Goal: Contribute content: Contribute content

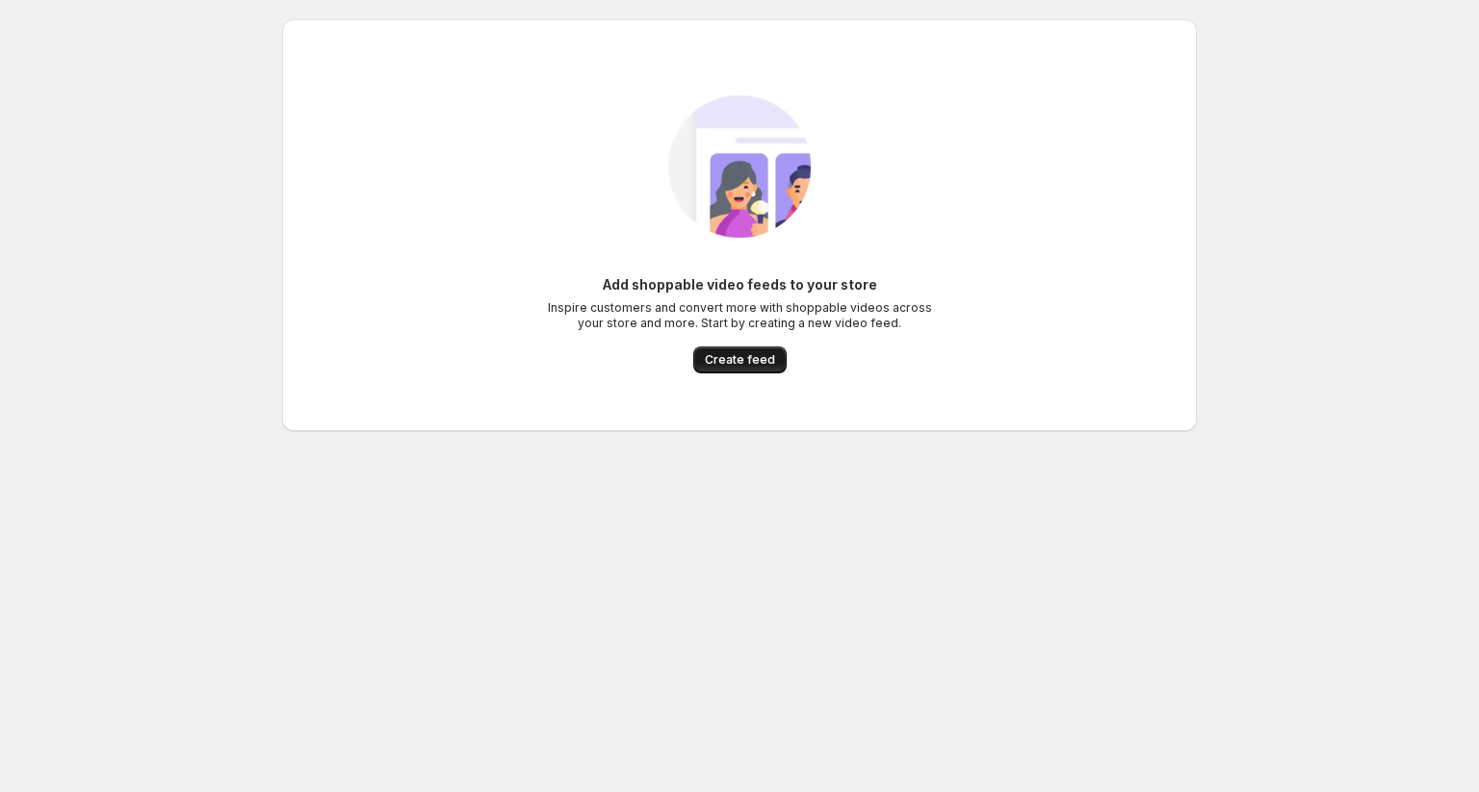
click at [733, 357] on span "Create feed" at bounding box center [740, 359] width 70 height 15
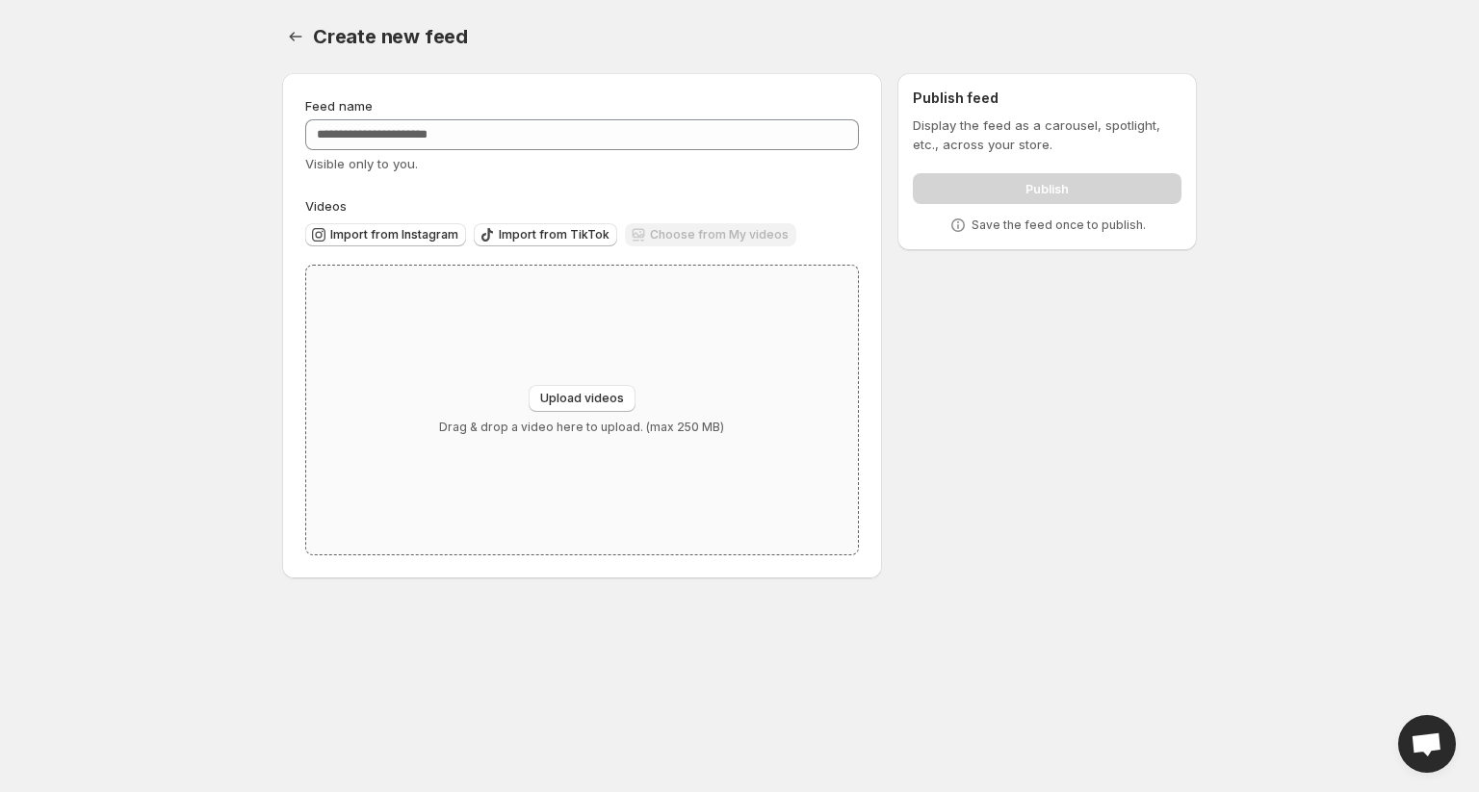
drag, startPoint x: 581, startPoint y: 400, endPoint x: 442, endPoint y: 422, distance: 141.2
click at [442, 422] on div "Upload videos Drag & drop a video here to upload. (max 250 MB)" at bounding box center [582, 410] width 552 height 289
click at [406, 233] on span "Import from Instagram" at bounding box center [394, 234] width 128 height 15
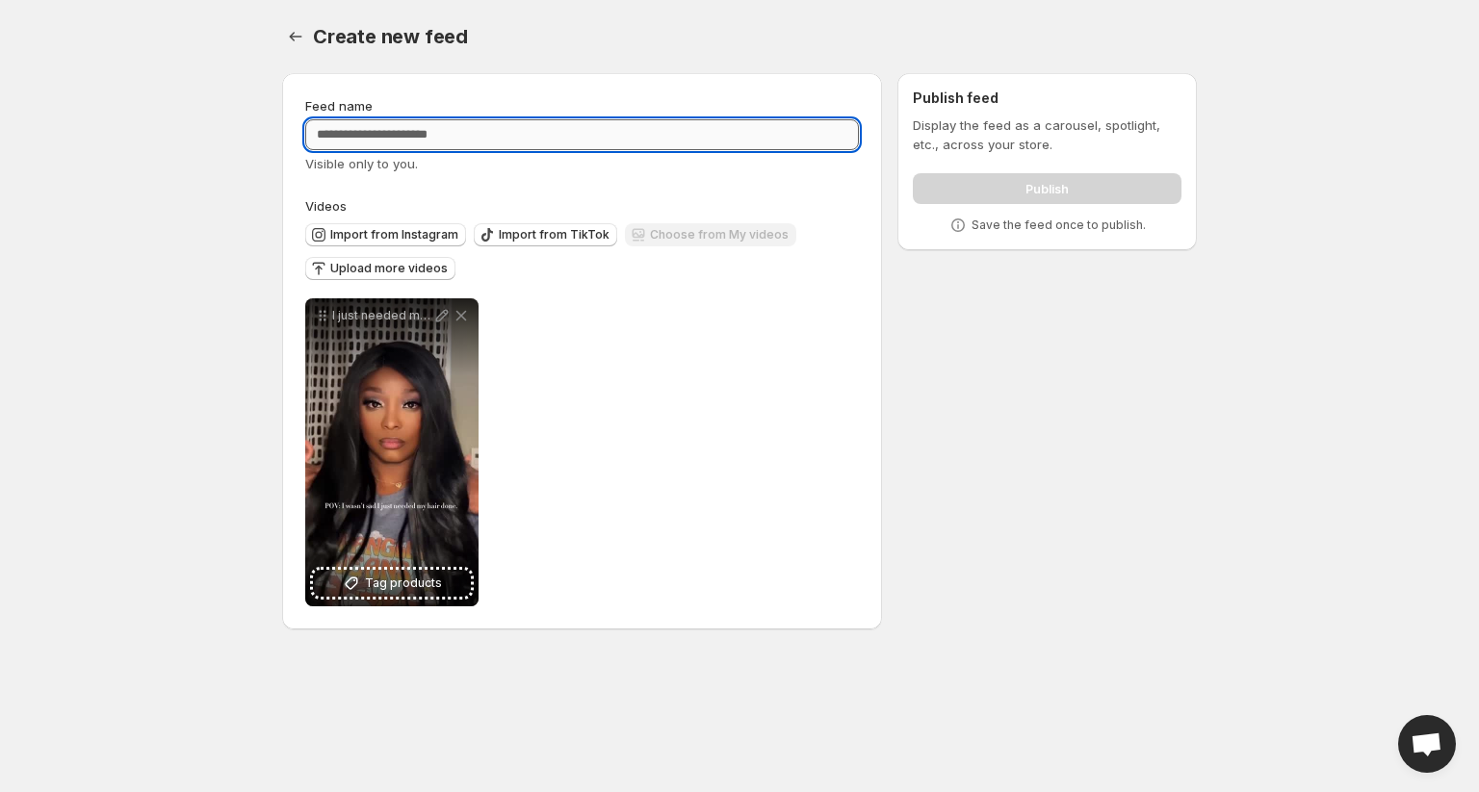
click at [468, 126] on input "Feed name" at bounding box center [582, 134] width 554 height 31
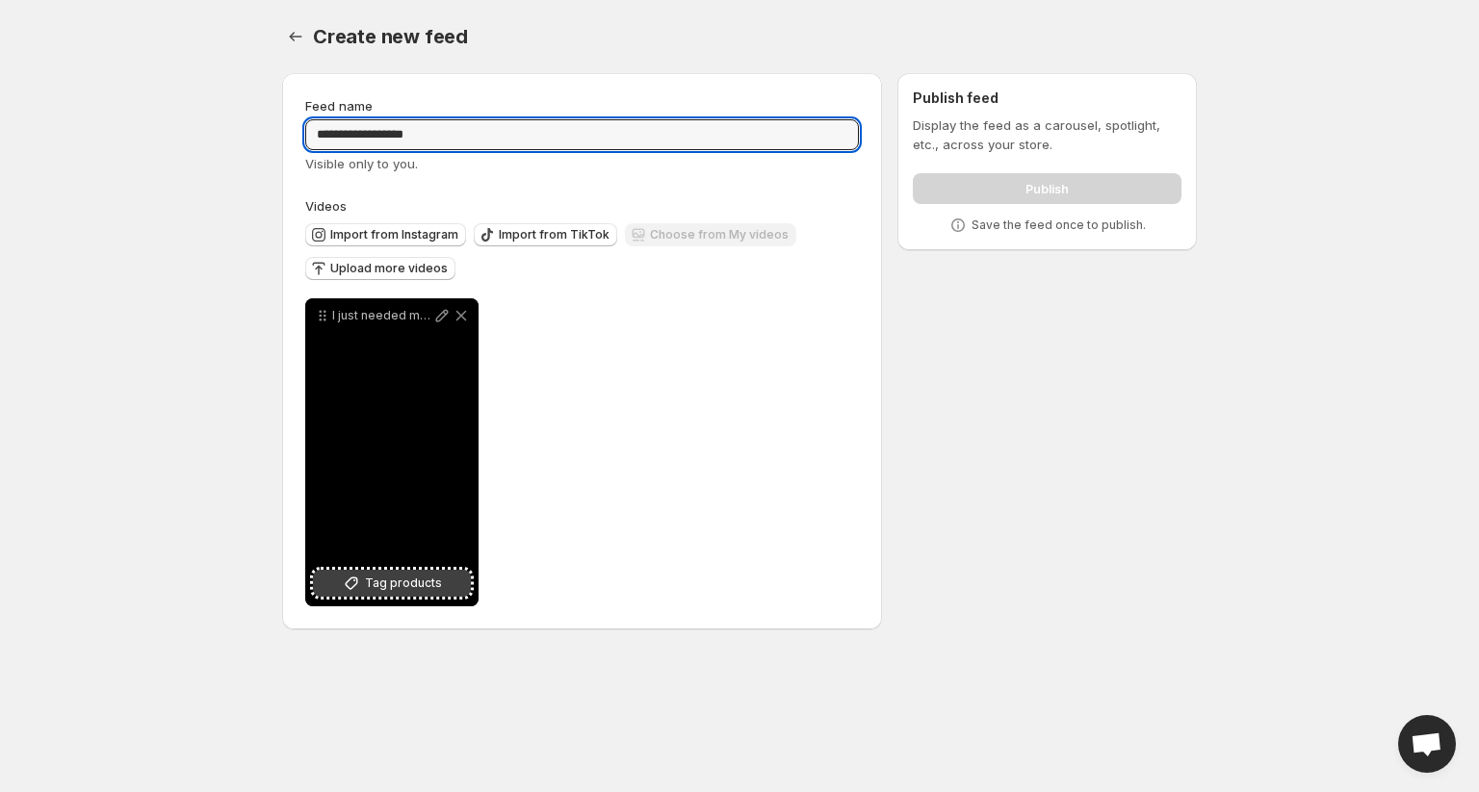
type input "**********"
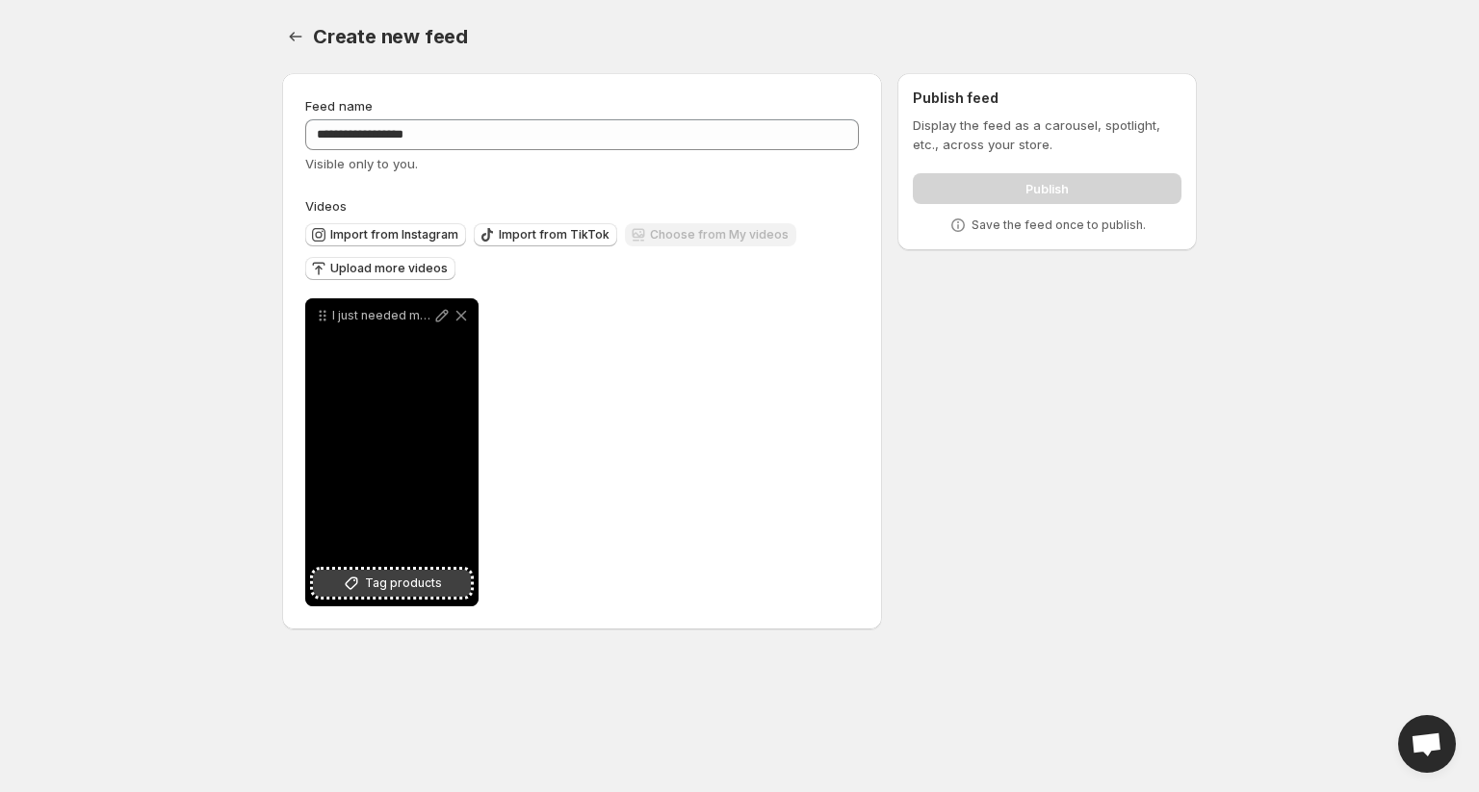
click at [403, 590] on span "Tag products" at bounding box center [403, 583] width 77 height 19
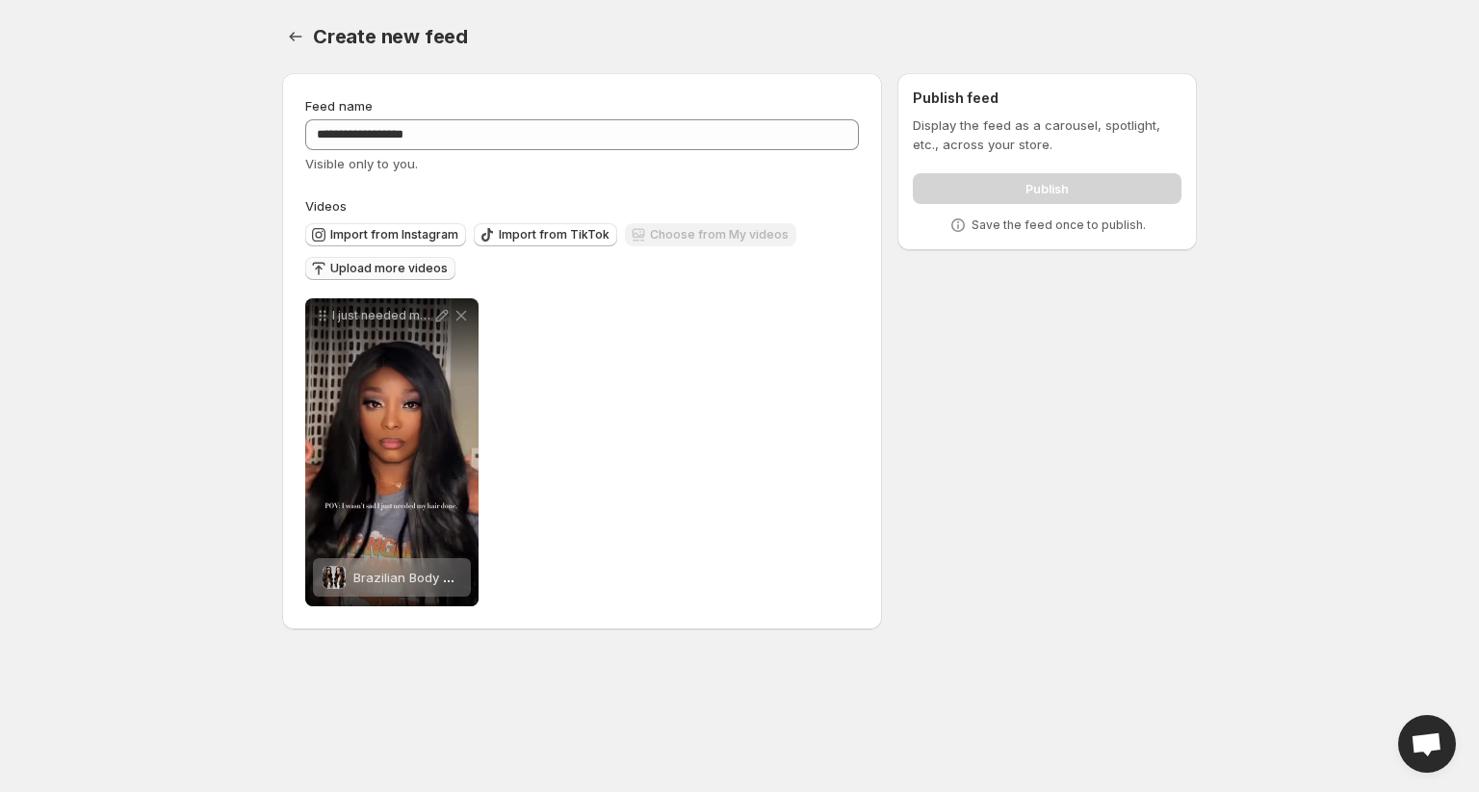
click at [418, 266] on span "Upload more videos" at bounding box center [388, 268] width 117 height 15
click at [365, 237] on span "Import from Instagram" at bounding box center [394, 234] width 128 height 15
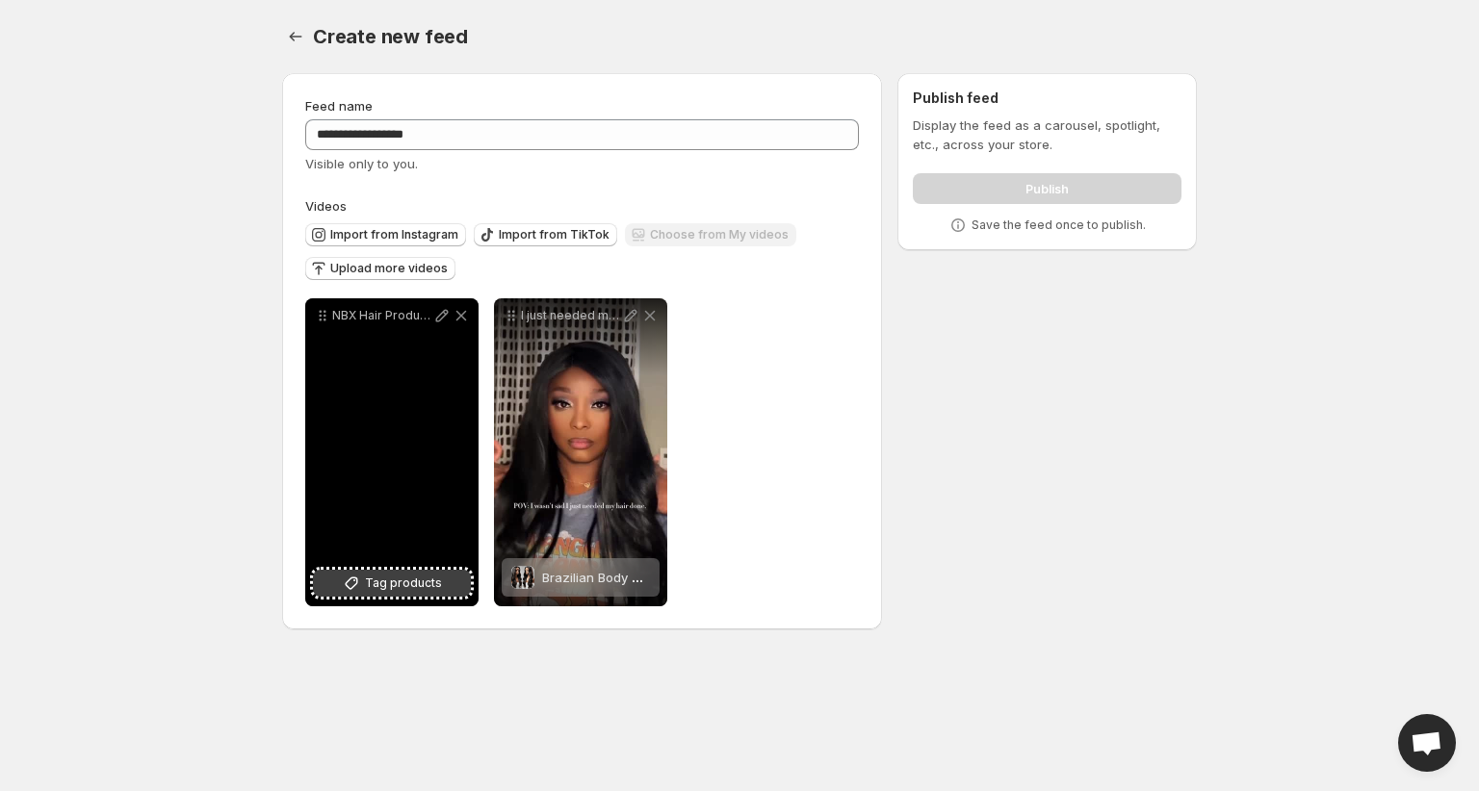
click at [399, 577] on span "Tag products" at bounding box center [403, 583] width 77 height 19
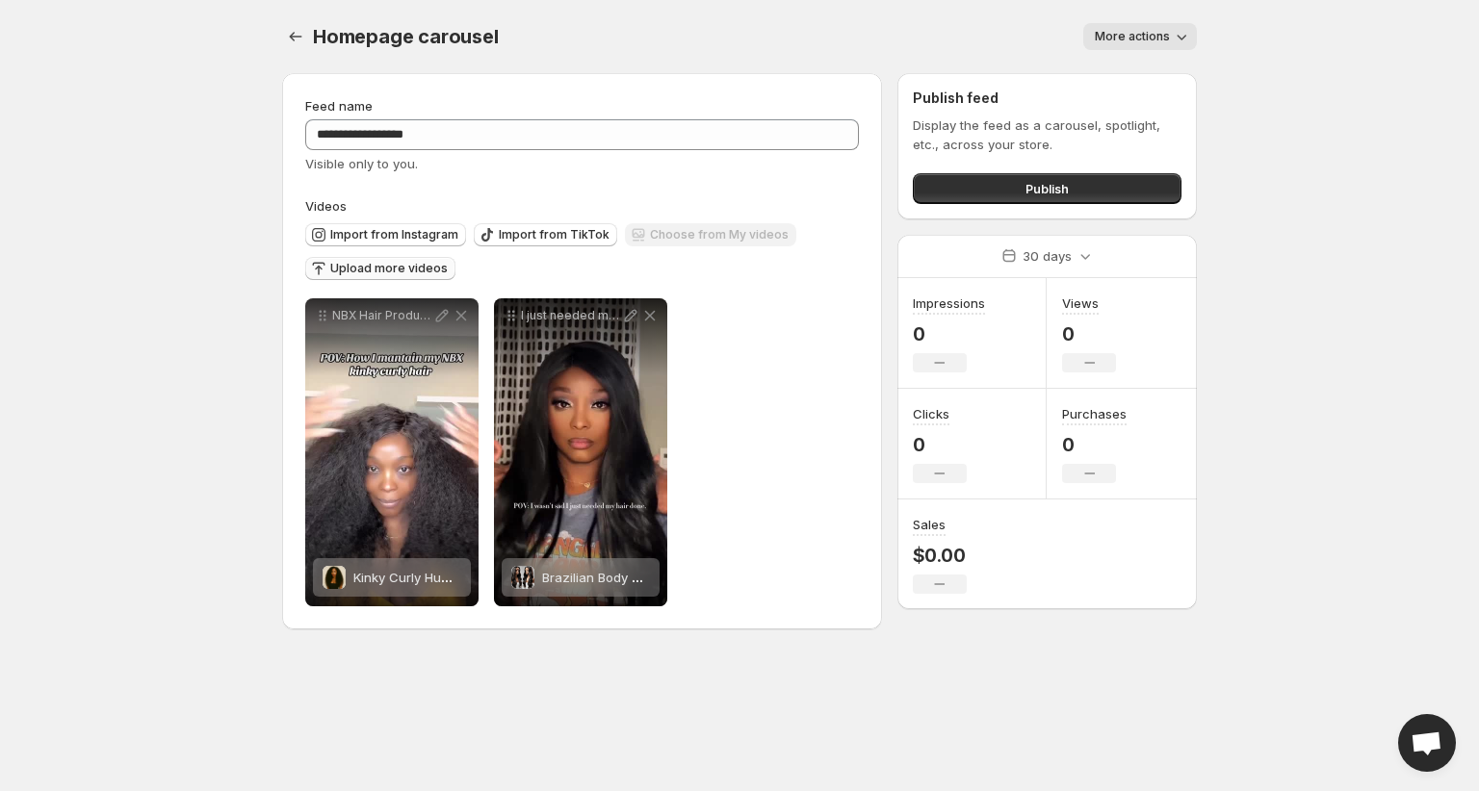
click at [404, 264] on span "Upload more videos" at bounding box center [388, 268] width 117 height 15
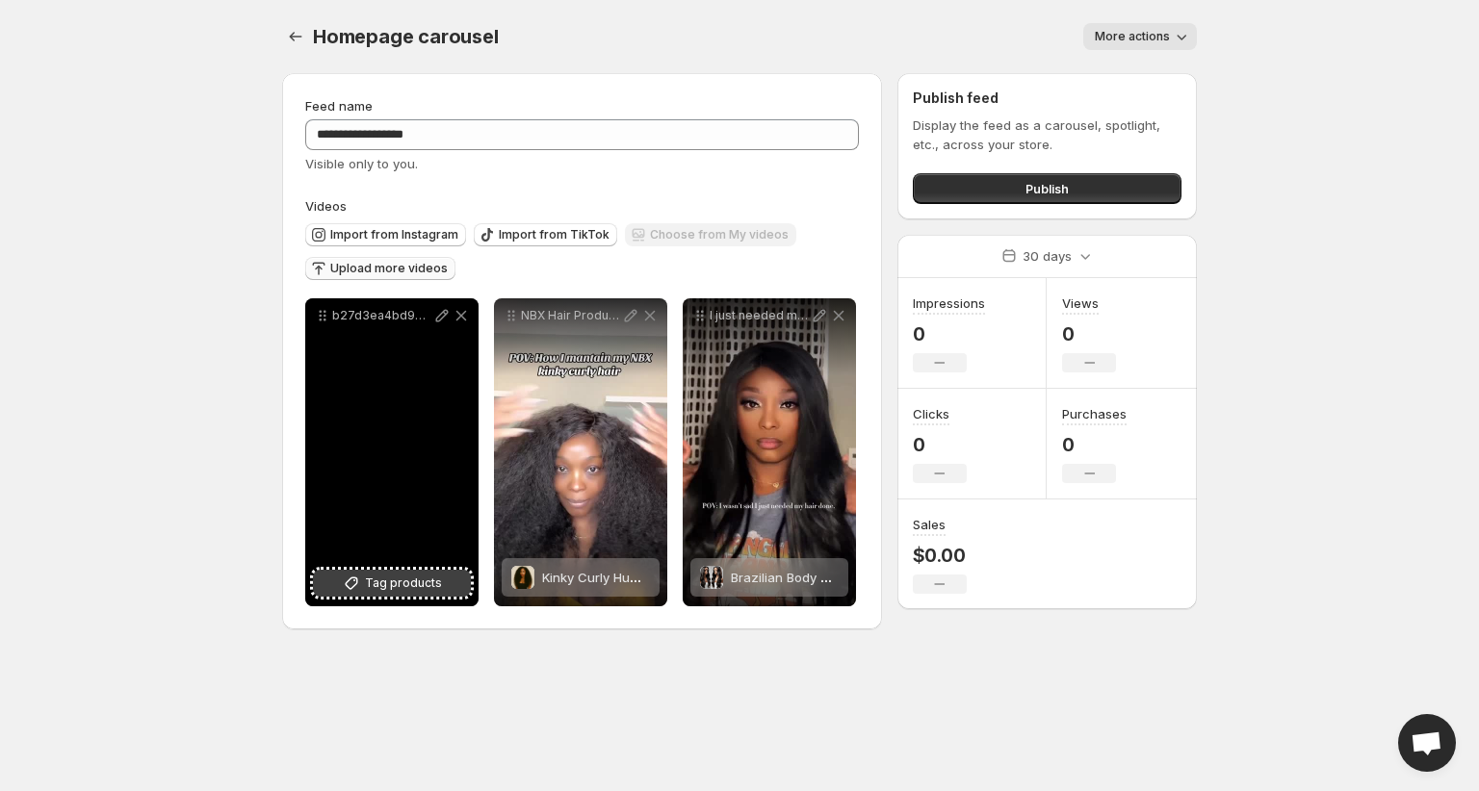
click at [410, 582] on span "Tag products" at bounding box center [403, 583] width 77 height 19
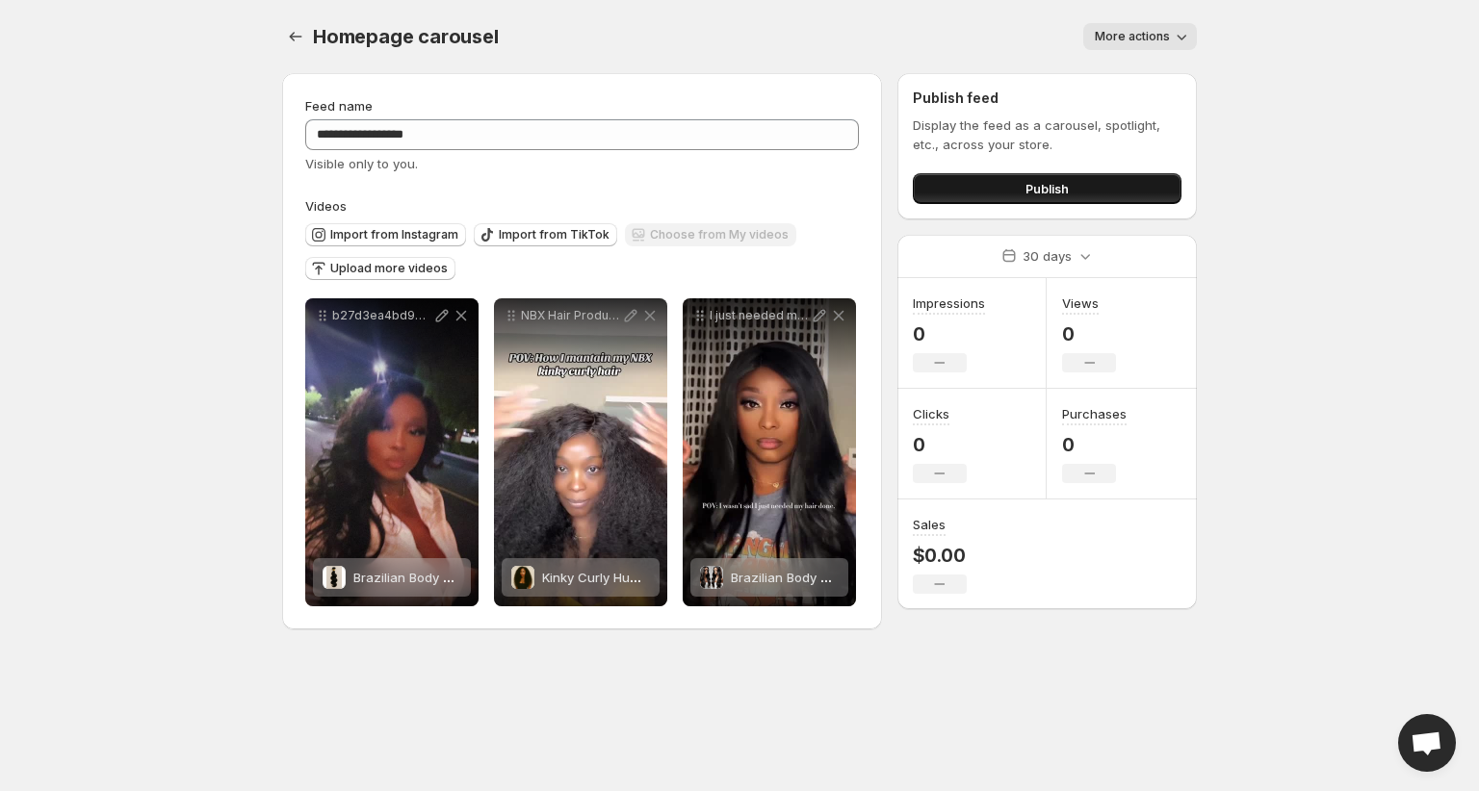
click at [1067, 198] on button "Publish" at bounding box center [1047, 188] width 269 height 31
click at [426, 241] on span "Import from Instagram" at bounding box center [394, 234] width 128 height 15
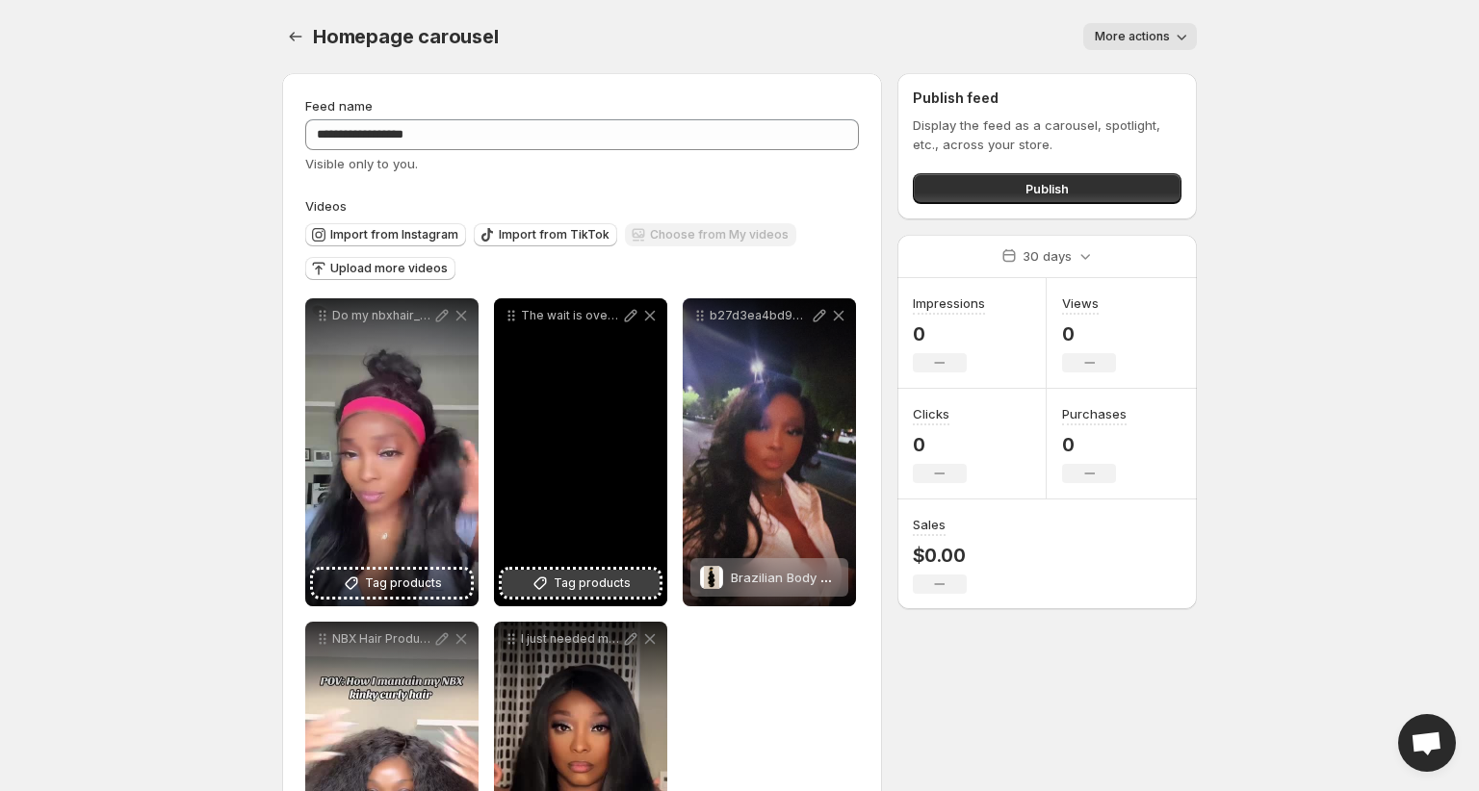
click at [575, 582] on span "Tag products" at bounding box center [592, 583] width 77 height 19
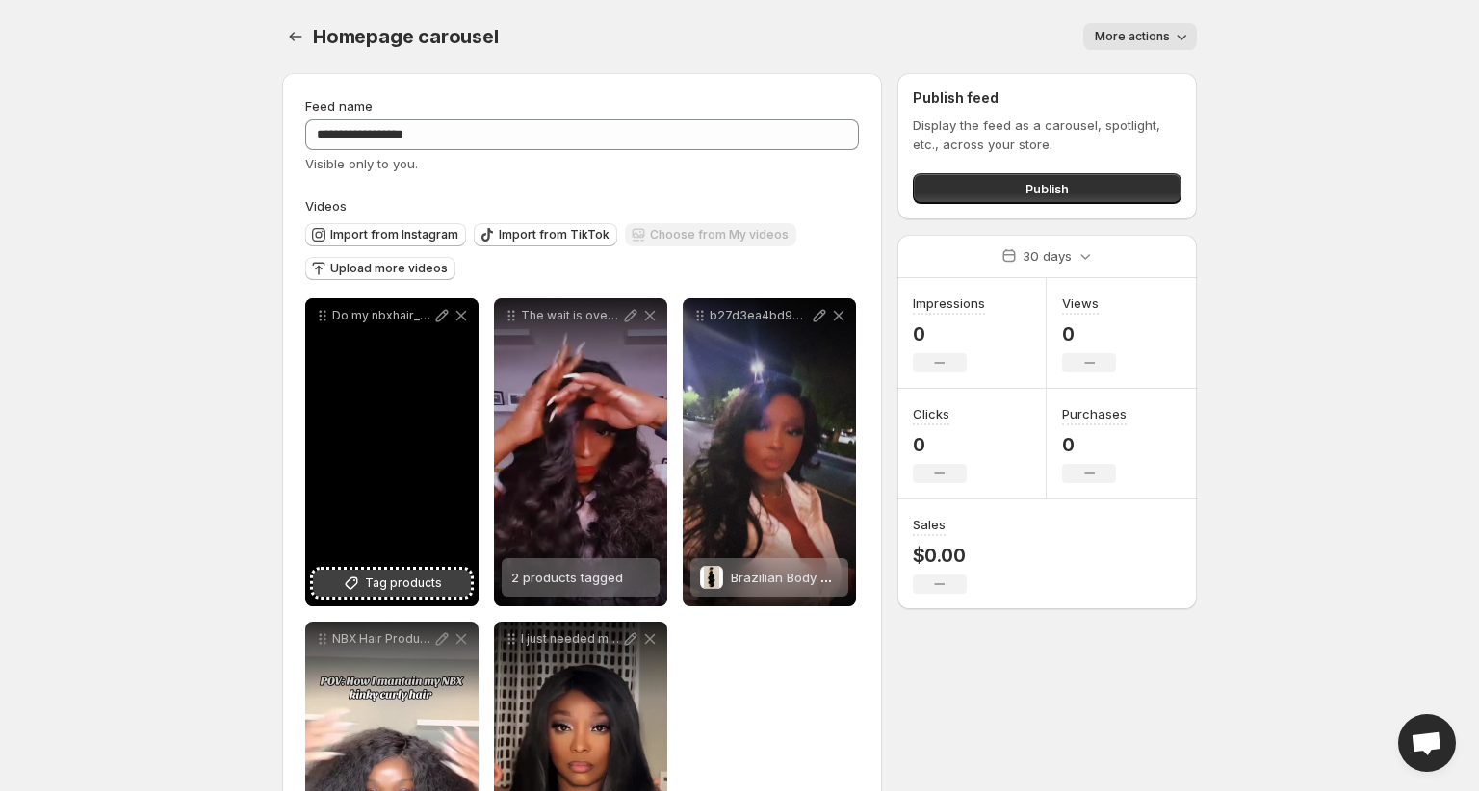
click at [426, 584] on span "Tag products" at bounding box center [403, 583] width 77 height 19
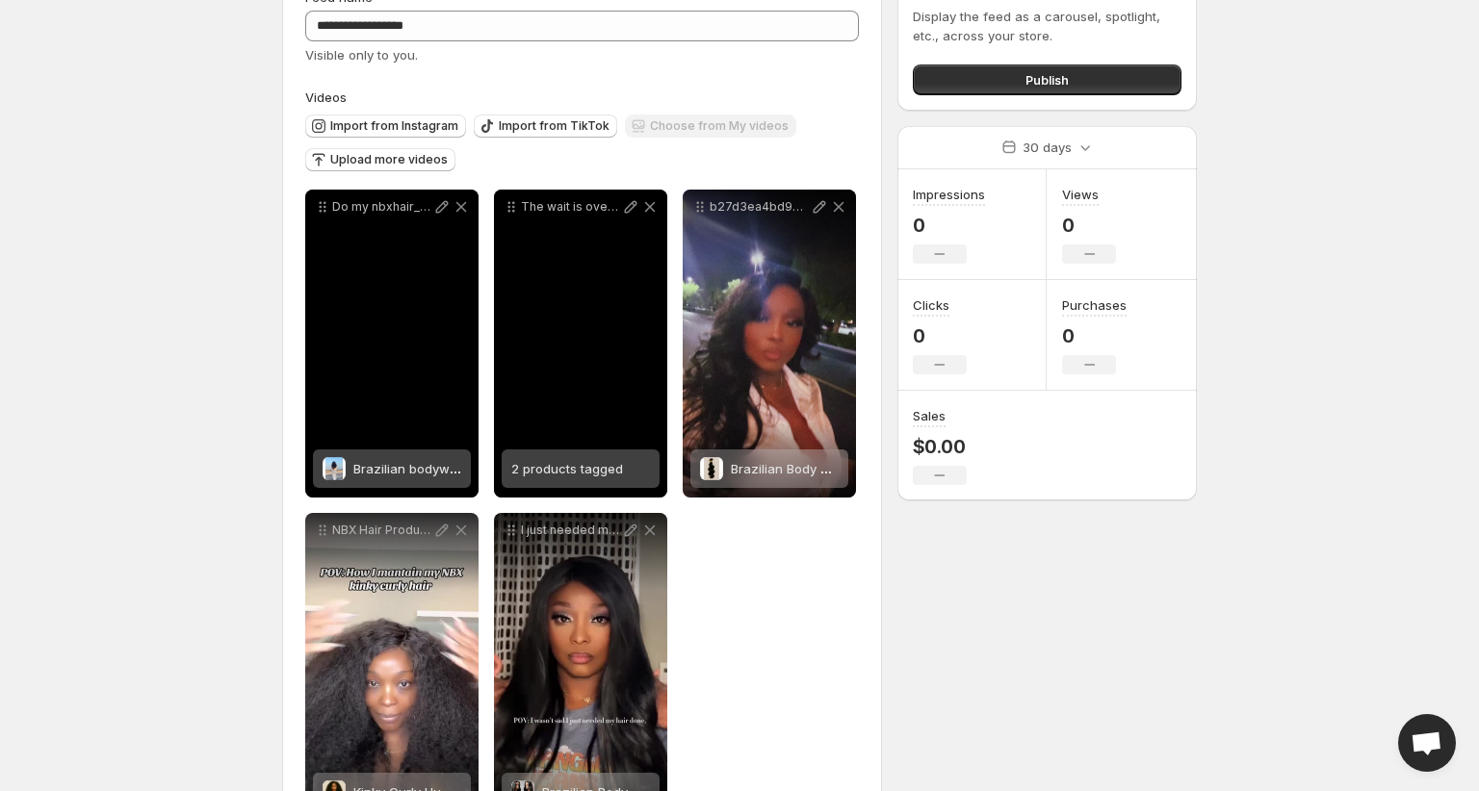
scroll to position [132, 0]
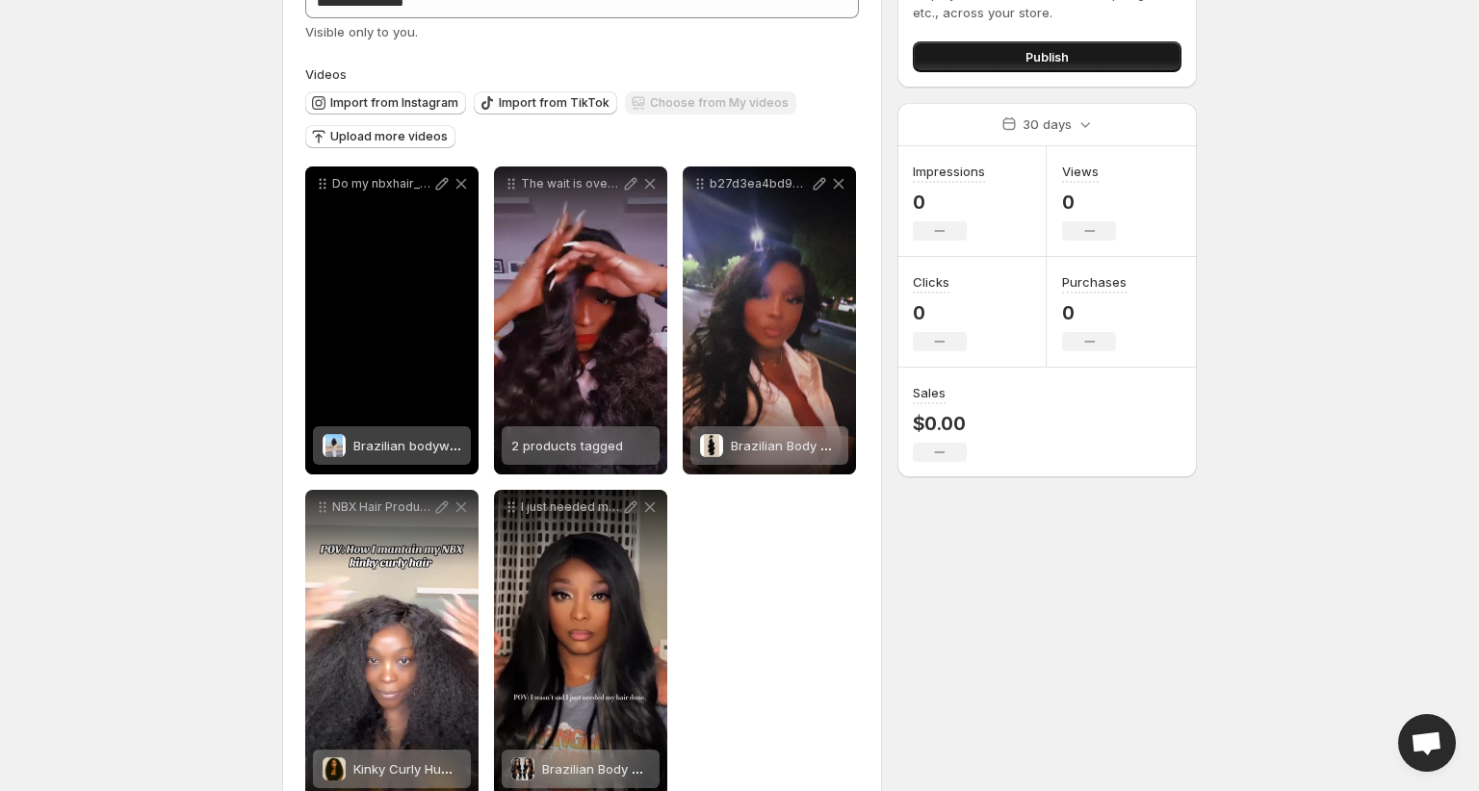
click at [1113, 55] on button "Publish" at bounding box center [1047, 56] width 269 height 31
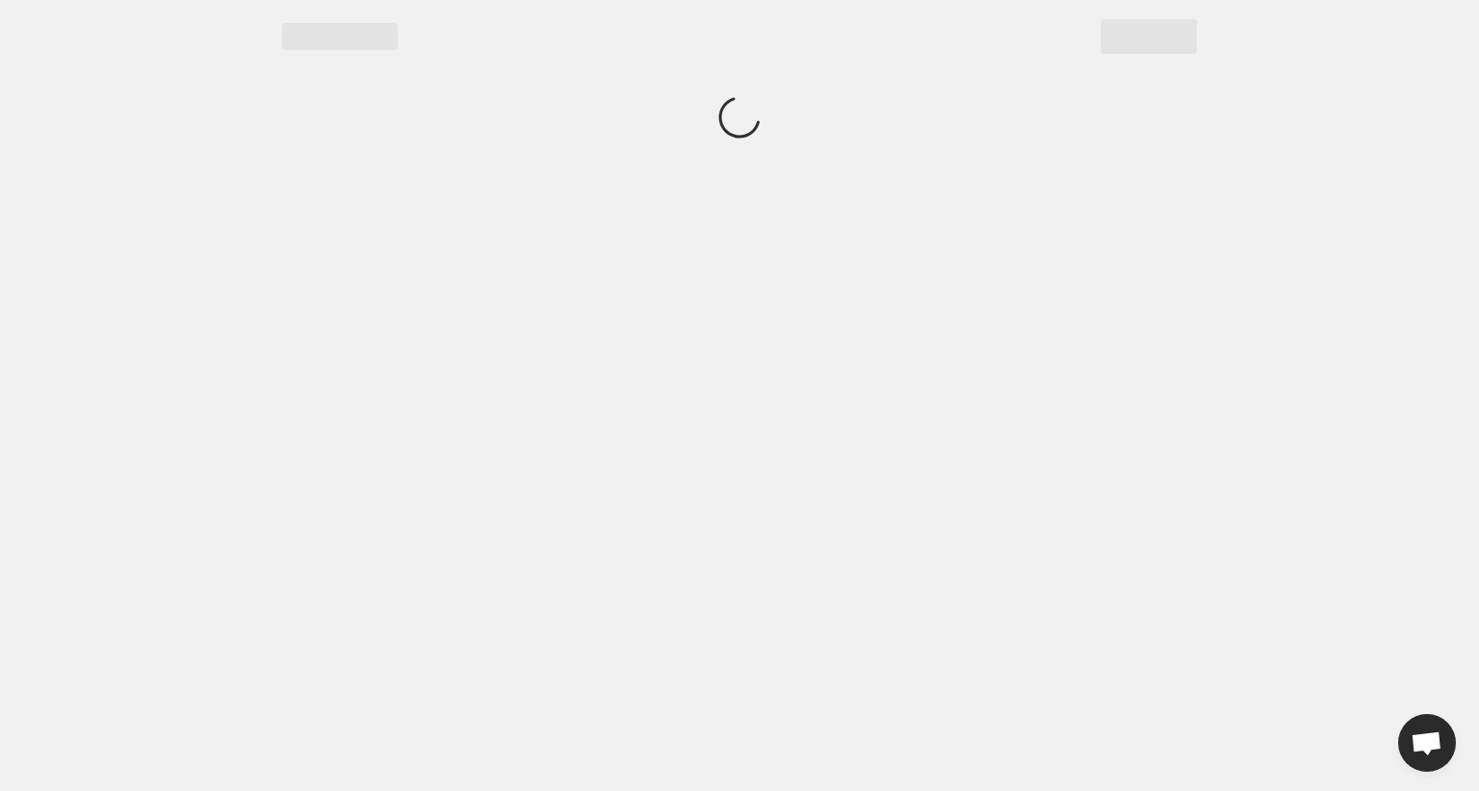
scroll to position [0, 0]
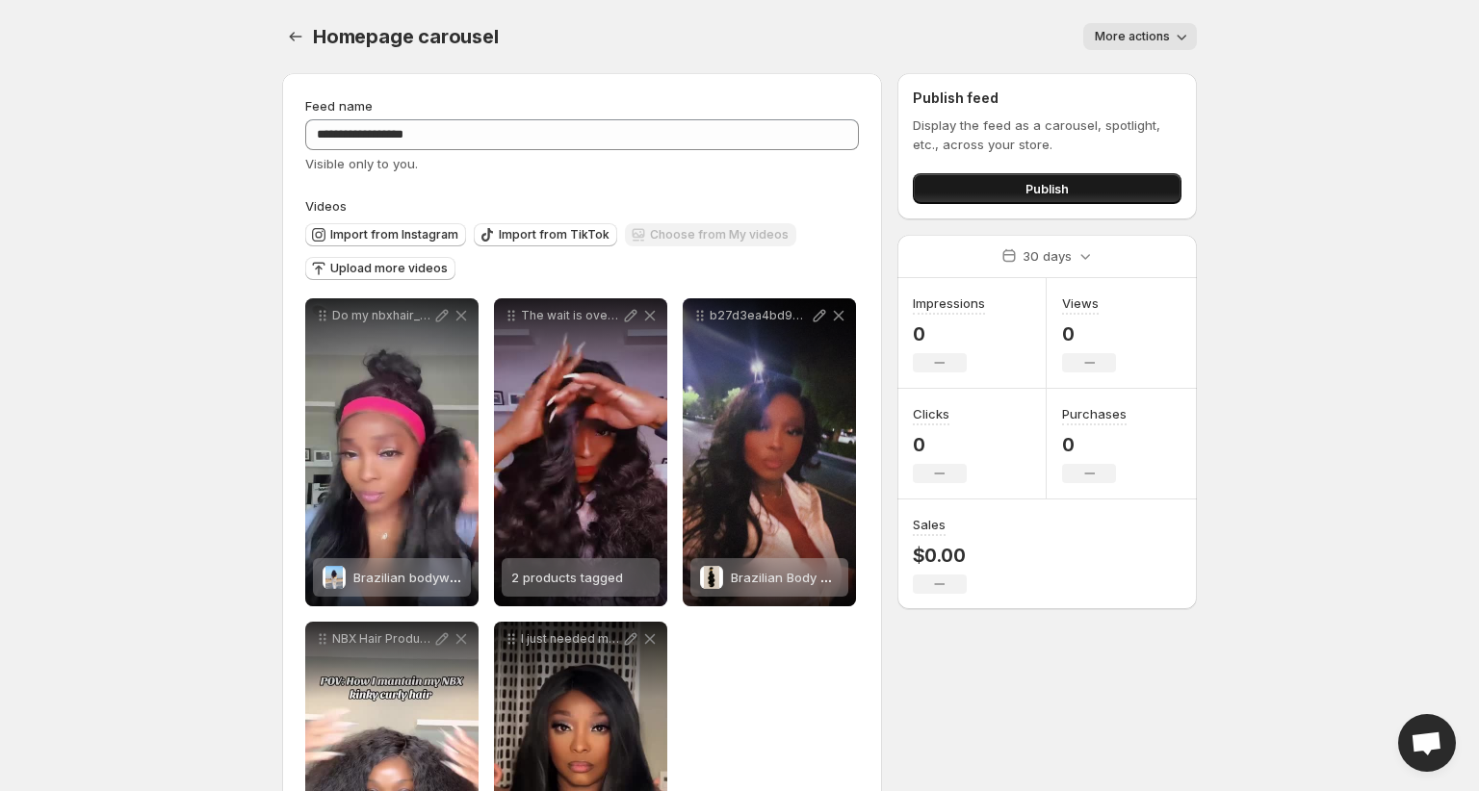
click at [1030, 191] on span "Publish" at bounding box center [1046, 188] width 43 height 19
click at [292, 39] on icon "Settings" at bounding box center [296, 37] width 13 height 10
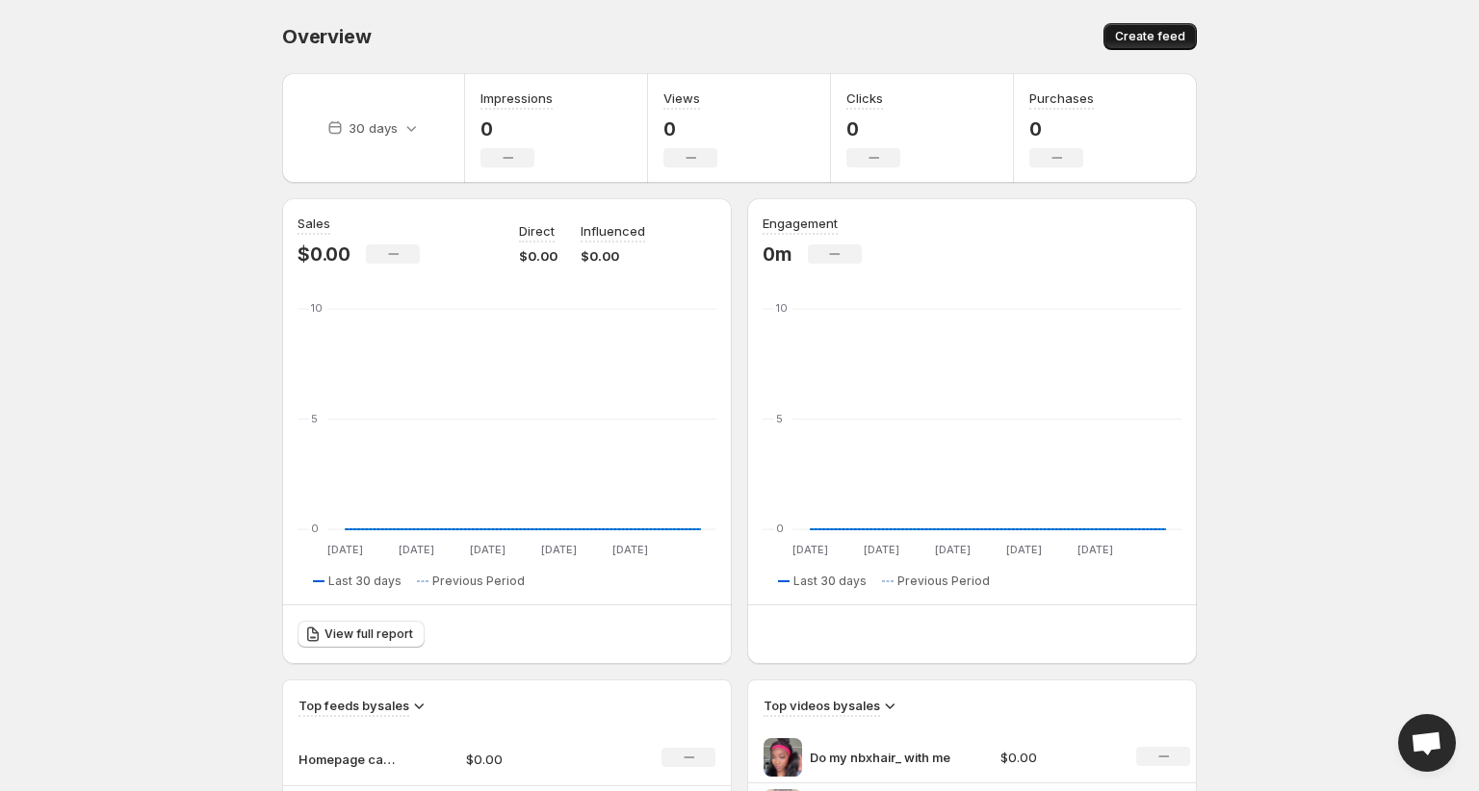
click at [1145, 42] on span "Create feed" at bounding box center [1150, 36] width 70 height 15
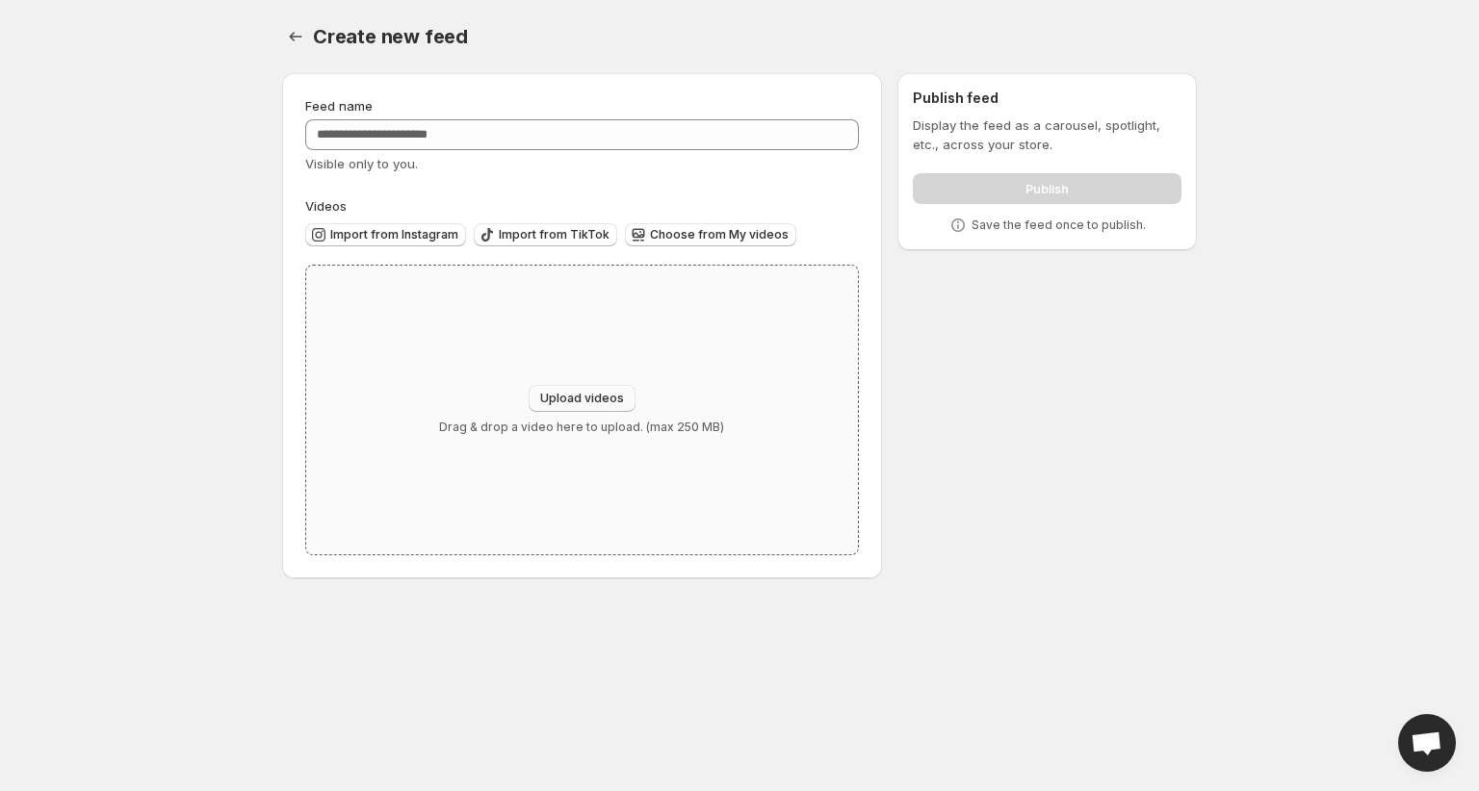
click at [595, 405] on span "Upload videos" at bounding box center [582, 398] width 84 height 15
click at [408, 240] on span "Import from Instagram" at bounding box center [394, 234] width 128 height 15
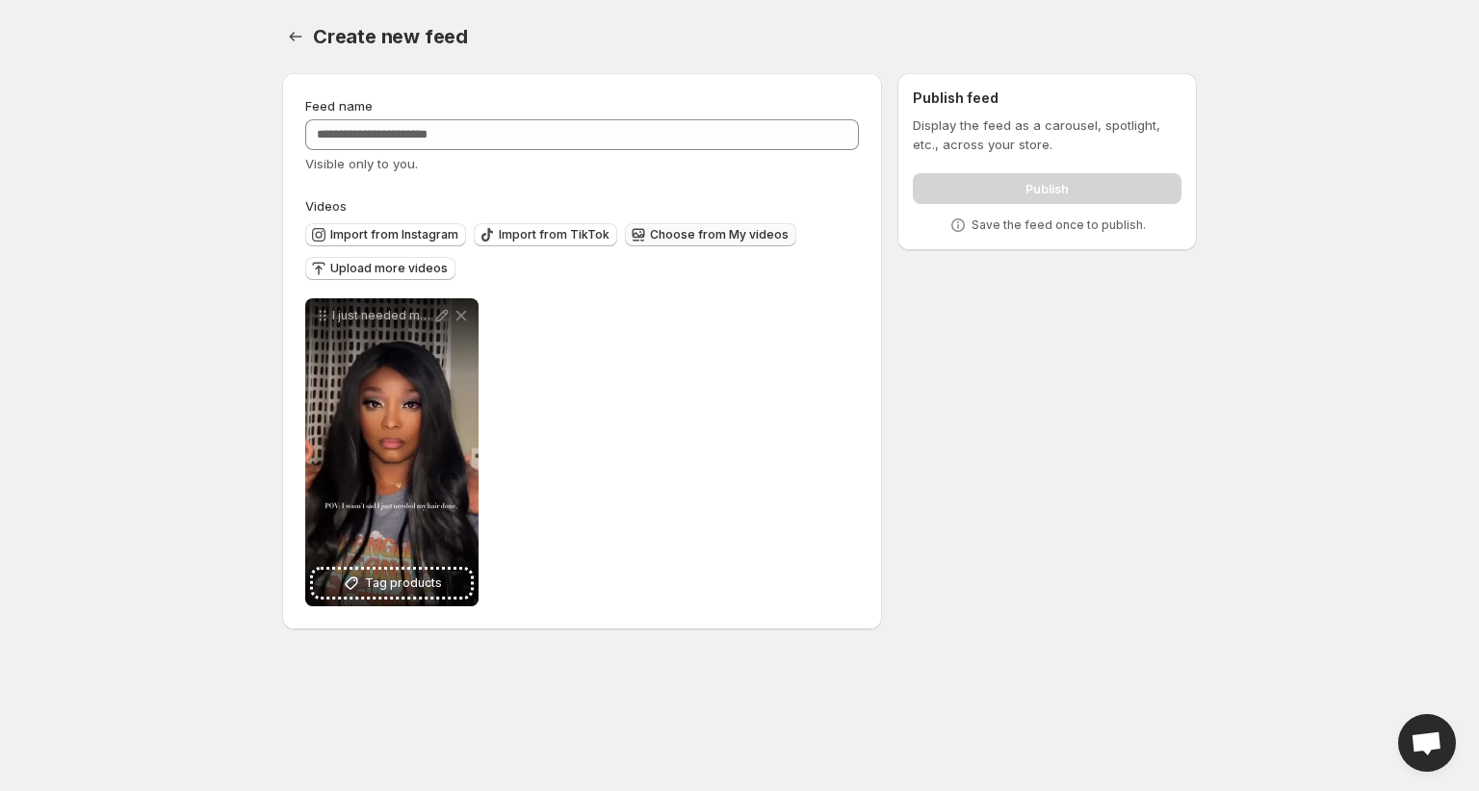
click at [684, 233] on span "Choose from My videos" at bounding box center [719, 234] width 139 height 15
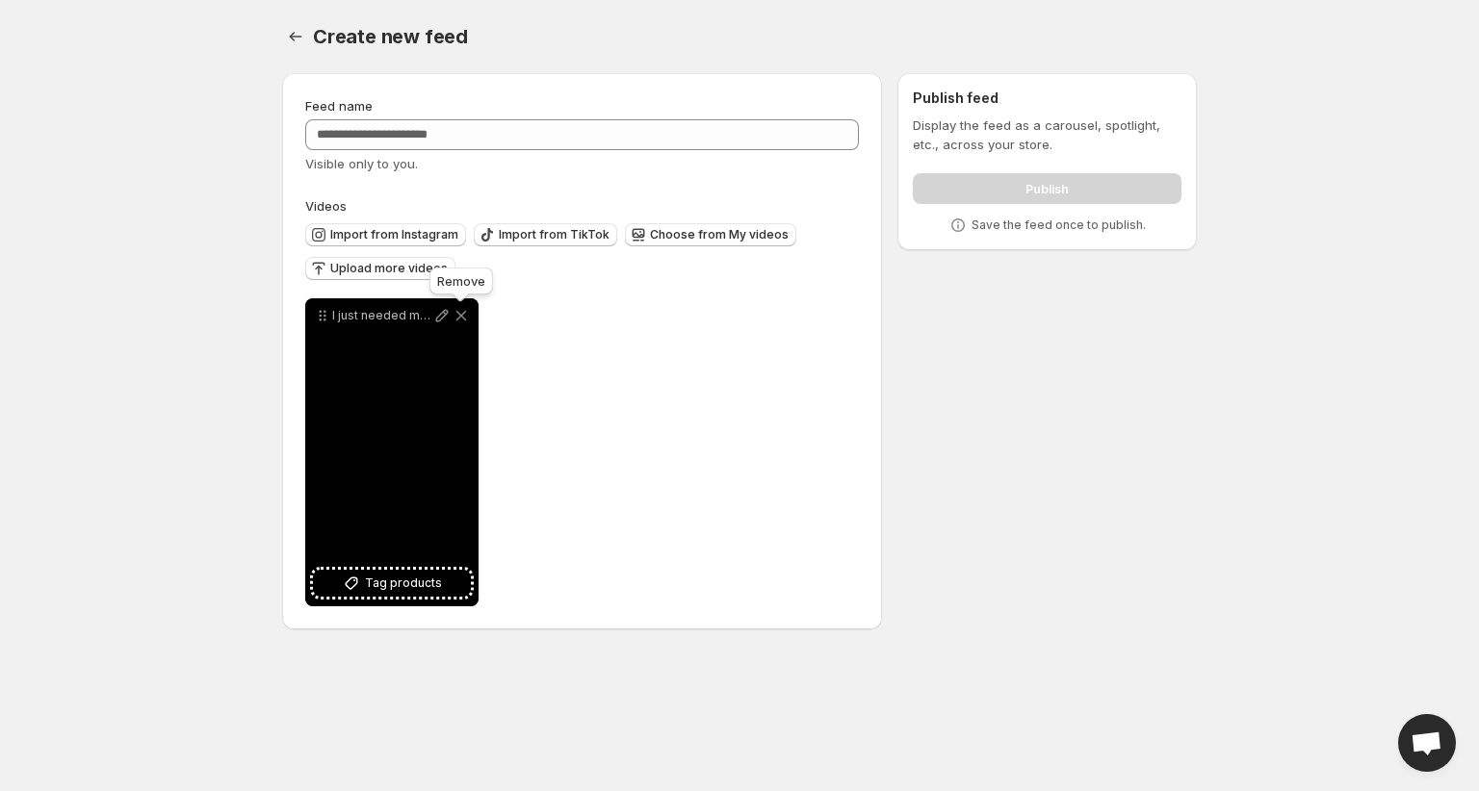
click at [464, 321] on icon at bounding box center [460, 315] width 19 height 19
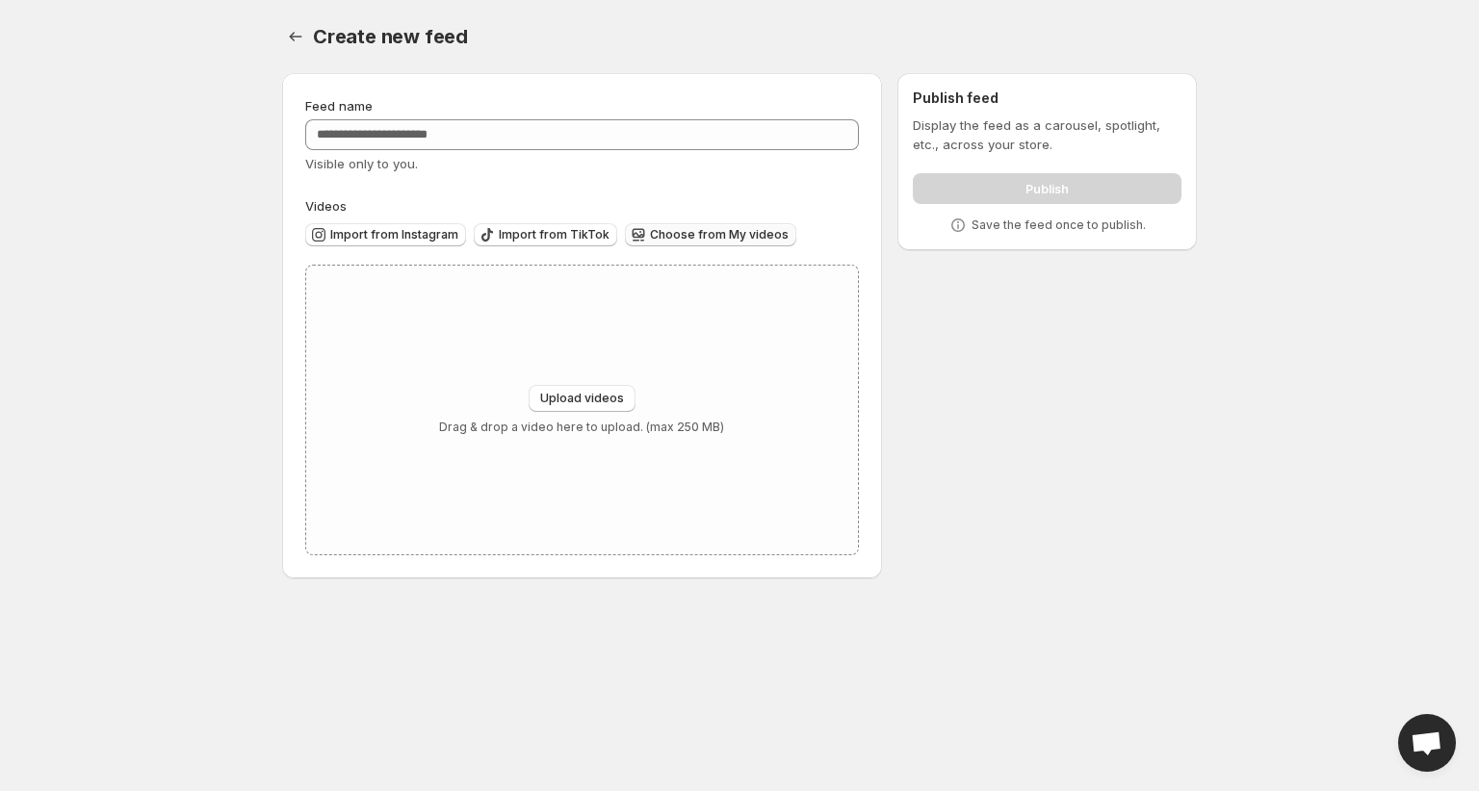
click at [733, 226] on button "Choose from My videos" at bounding box center [710, 234] width 171 height 23
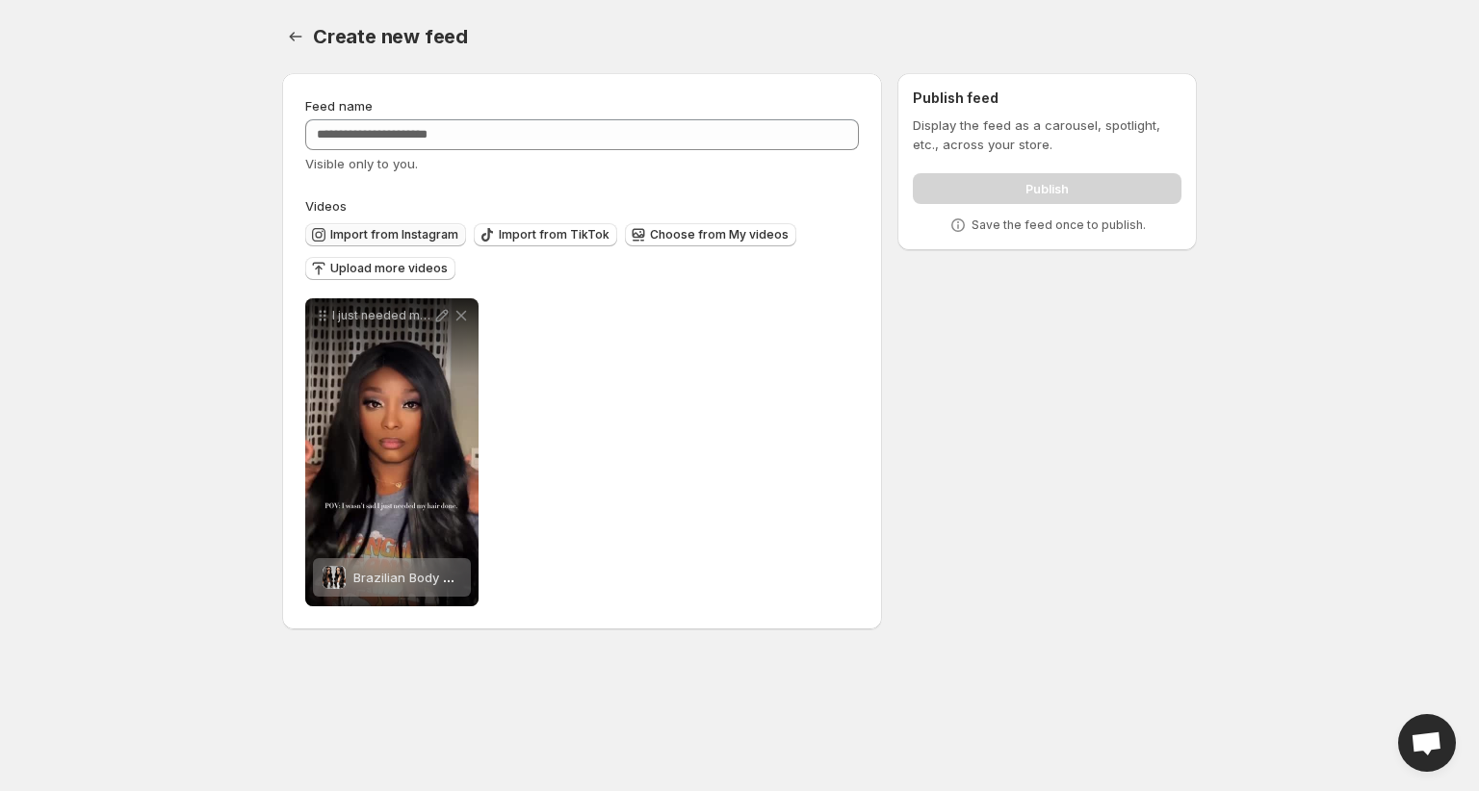
click at [427, 243] on button "Import from Instagram" at bounding box center [385, 234] width 161 height 23
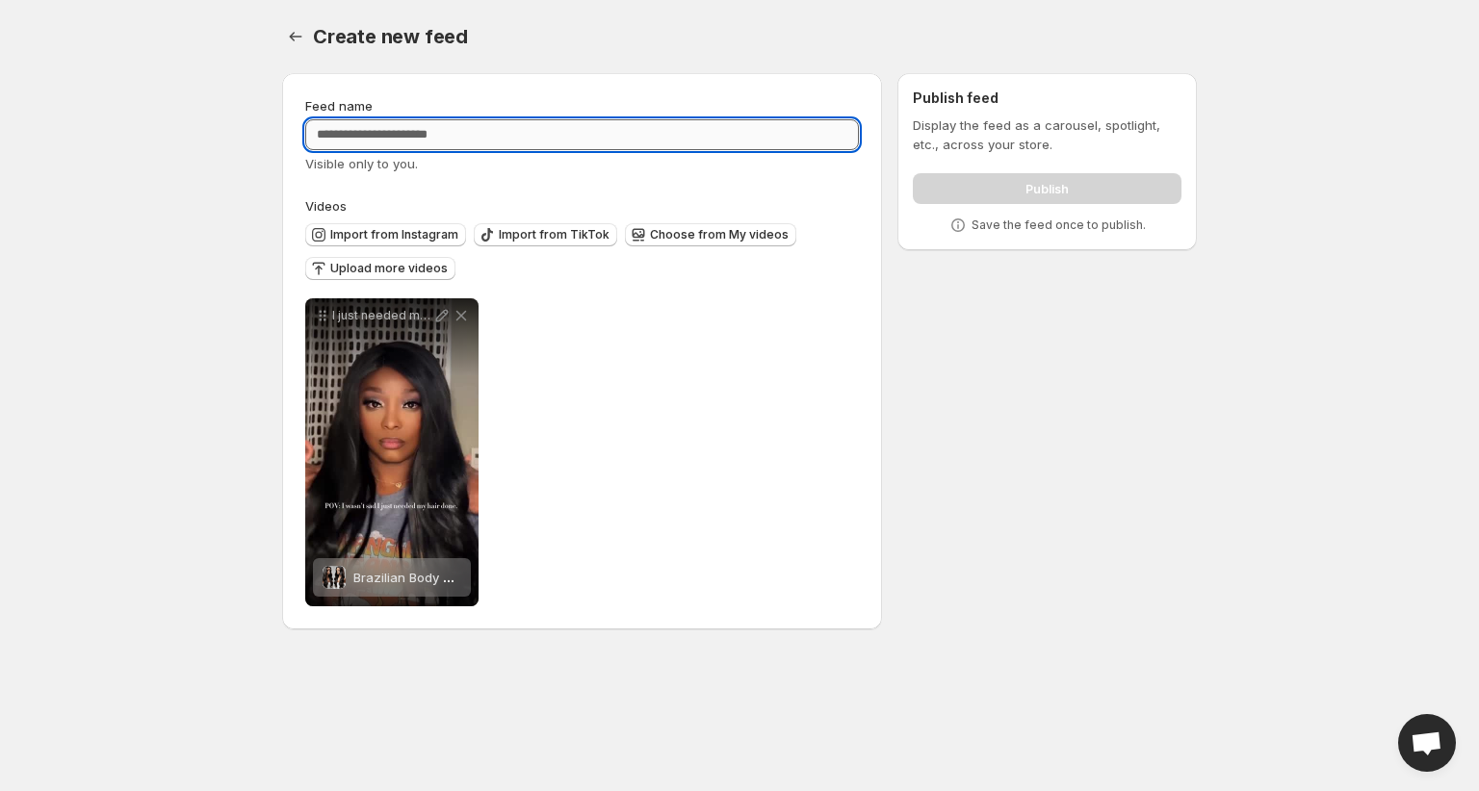
click at [451, 133] on input "Feed name" at bounding box center [582, 134] width 554 height 31
click at [441, 138] on input "Feed name" at bounding box center [582, 134] width 554 height 31
type input "**********"
click at [579, 374] on div "**********" at bounding box center [582, 452] width 554 height 308
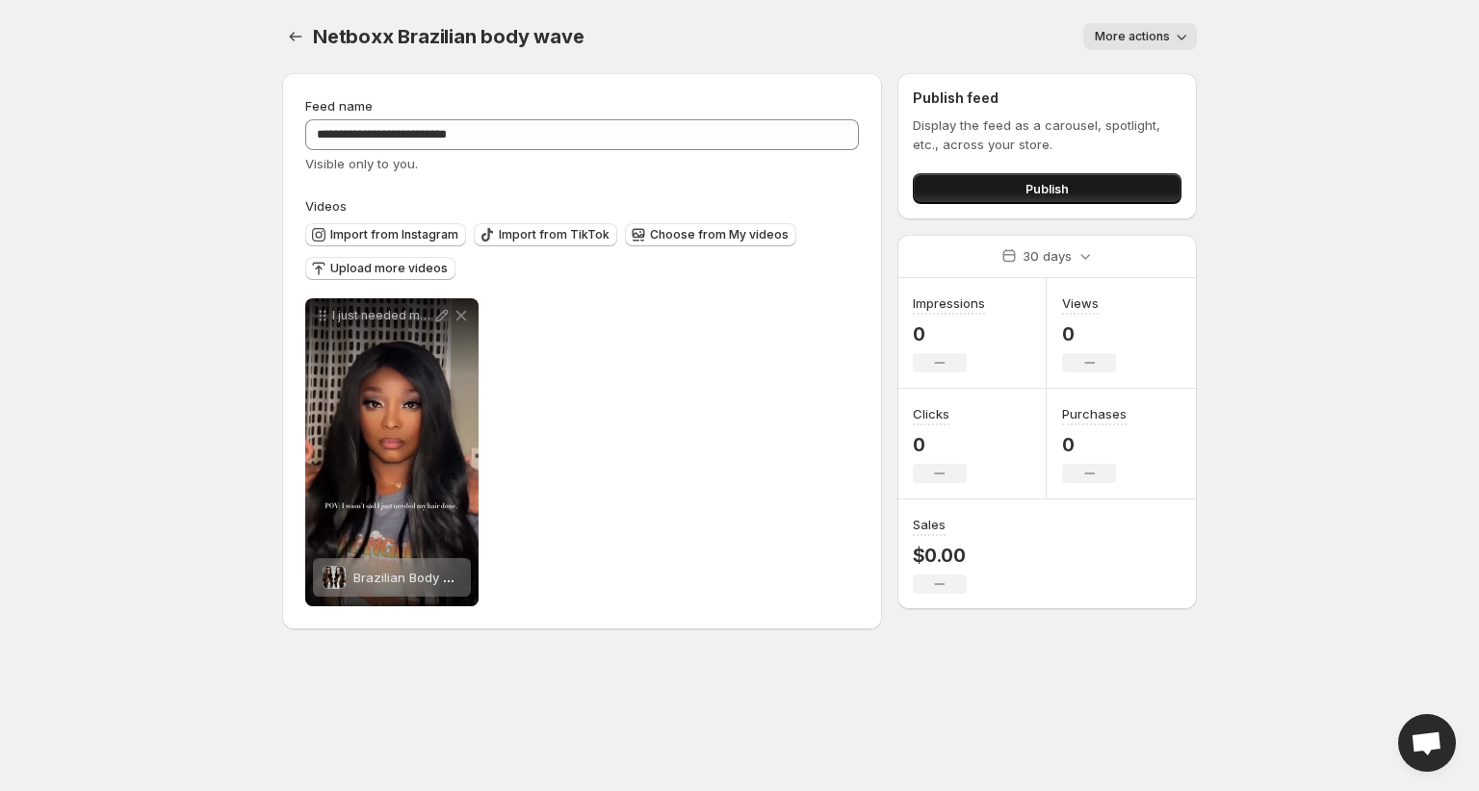
click at [1035, 203] on button "Publish" at bounding box center [1047, 188] width 269 height 31
